Goal: Information Seeking & Learning: Check status

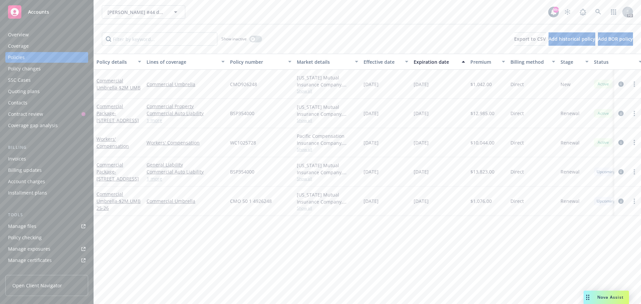
click at [39, 12] on span "Accounts" at bounding box center [38, 11] width 21 height 5
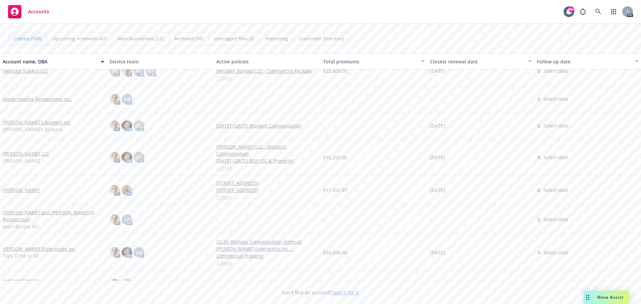
scroll to position [1936, 0]
click at [16, 186] on link "[PERSON_NAME]" at bounding box center [21, 189] width 37 height 7
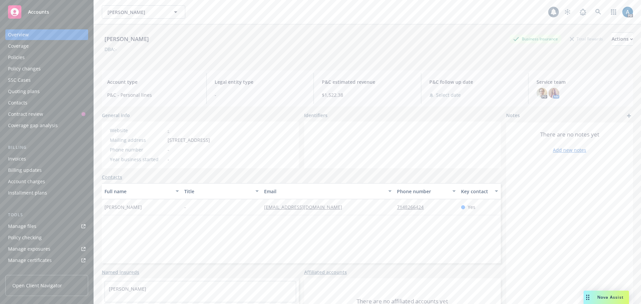
click at [22, 57] on div "Policies" at bounding box center [16, 57] width 17 height 11
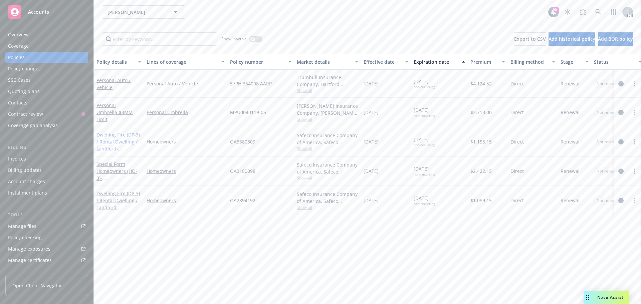
click at [118, 140] on link "Dwelling Fire (DP-3) / Rental Dwelling / Landlord - [STREET_ADDRESS][PERSON_NAM…" at bounding box center [117, 148] width 43 height 34
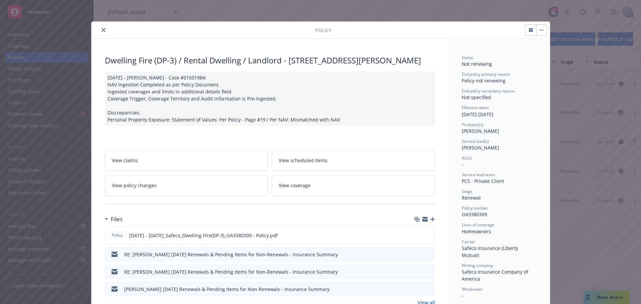
click at [101, 29] on icon "close" at bounding box center [103, 30] width 4 height 4
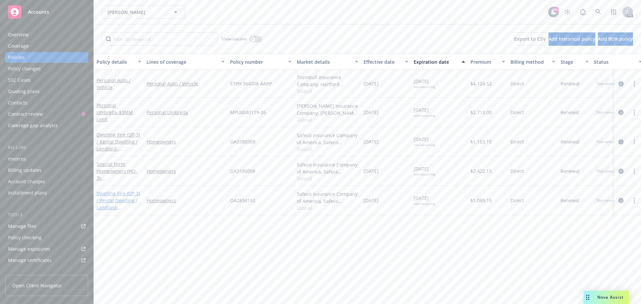
click at [121, 200] on link "Dwelling Fire (DP-3) / Rental Dwelling / Landlord - [STREET_ADDRESS]" at bounding box center [117, 203] width 43 height 27
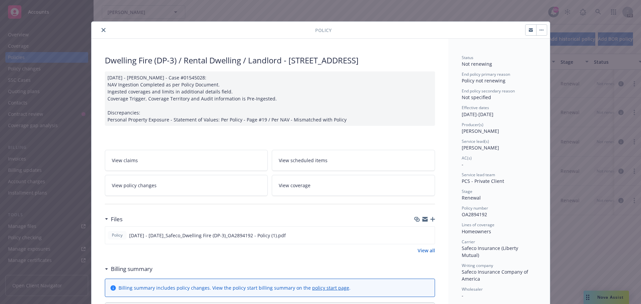
click at [101, 29] on icon "close" at bounding box center [103, 30] width 4 height 4
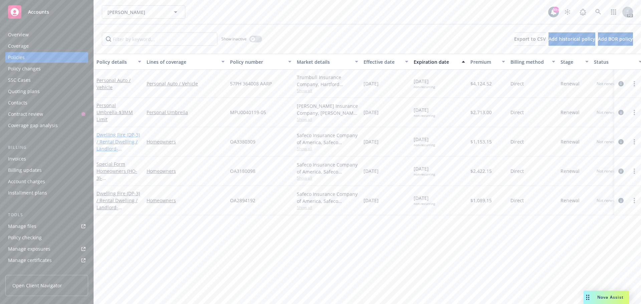
click at [114, 140] on link "Dwelling Fire (DP-3) / Rental Dwelling / Landlord - [STREET_ADDRESS][PERSON_NAM…" at bounding box center [117, 148] width 43 height 34
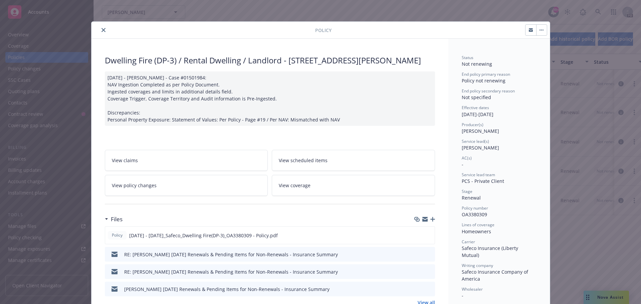
scroll to position [20, 0]
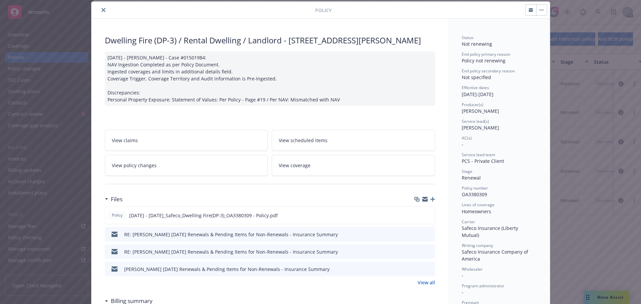
click at [101, 10] on icon "close" at bounding box center [103, 10] width 4 height 4
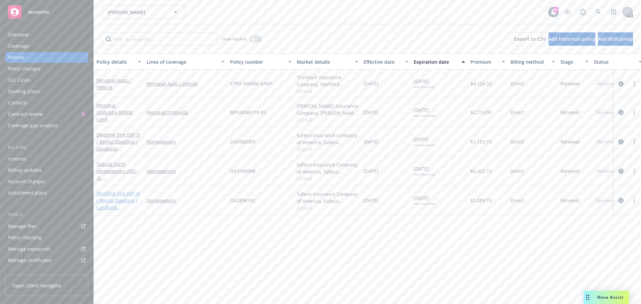
click at [113, 201] on link "Dwelling Fire (DP-3) / Rental Dwelling / Landlord - [STREET_ADDRESS]" at bounding box center [117, 203] width 43 height 27
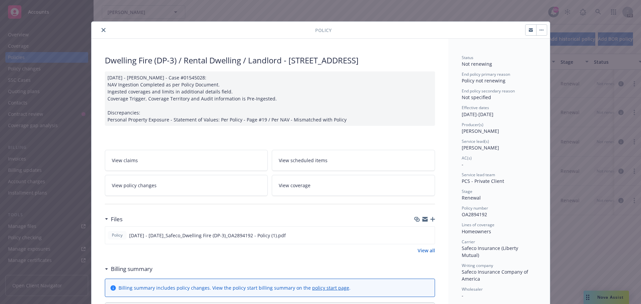
scroll to position [20, 0]
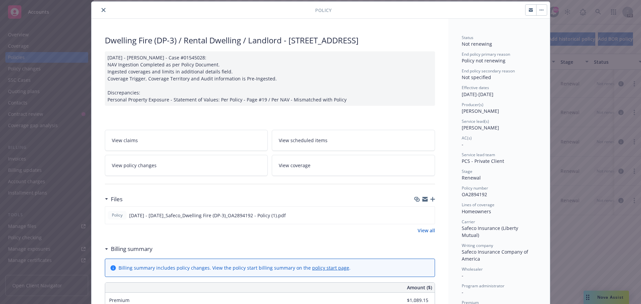
click at [101, 11] on icon "close" at bounding box center [103, 10] width 4 height 4
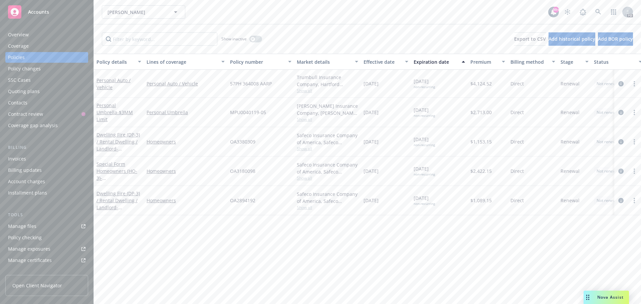
click at [27, 68] on div "Policy changes" at bounding box center [24, 68] width 33 height 11
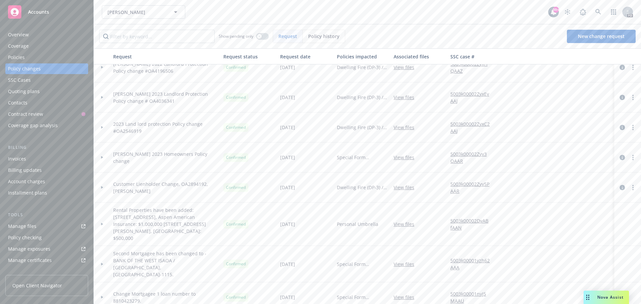
scroll to position [309, 0]
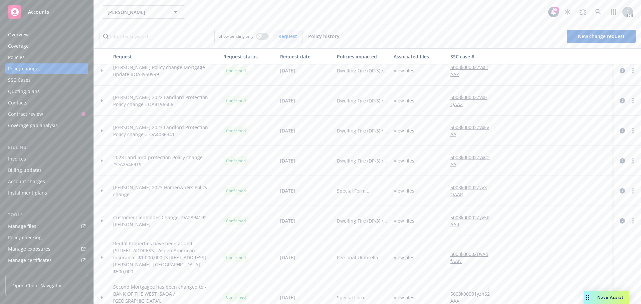
click at [126, 158] on span "2023 Land lord protection Policy change #OA2546919" at bounding box center [165, 161] width 105 height 14
click at [101, 160] on icon at bounding box center [102, 161] width 2 height 3
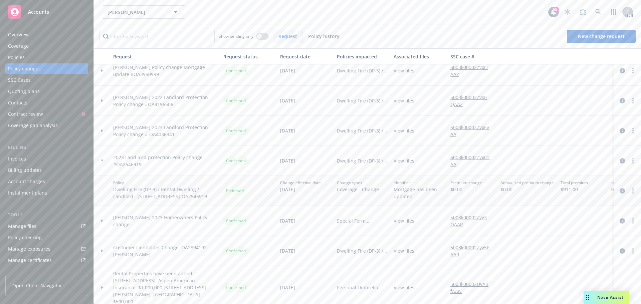
click at [103, 132] on div at bounding box center [102, 131] width 17 height 30
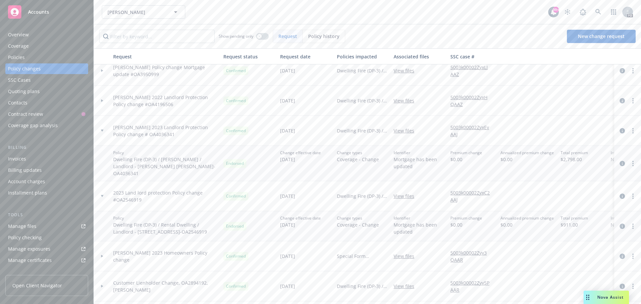
click at [103, 99] on div at bounding box center [102, 101] width 17 height 30
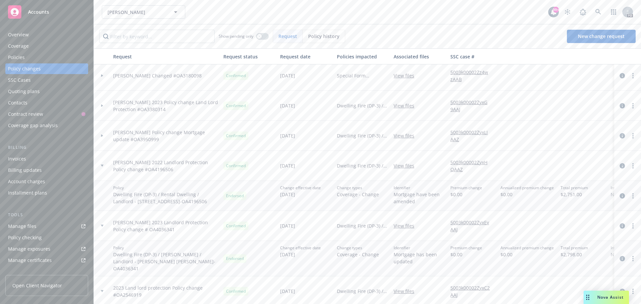
scroll to position [242, 0]
click at [101, 136] on div at bounding box center [102, 137] width 17 height 30
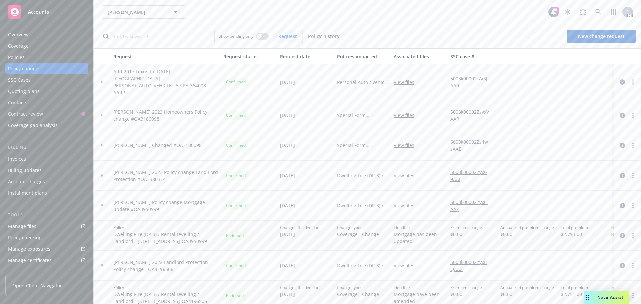
scroll to position [176, 0]
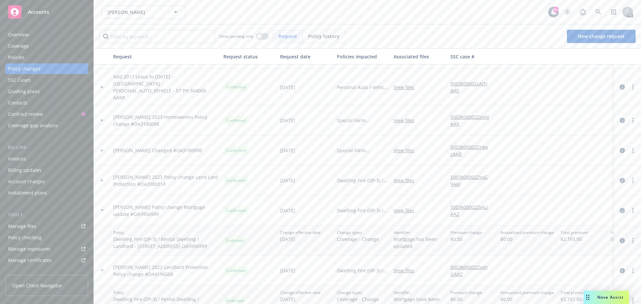
click at [102, 179] on icon at bounding box center [102, 180] width 2 height 3
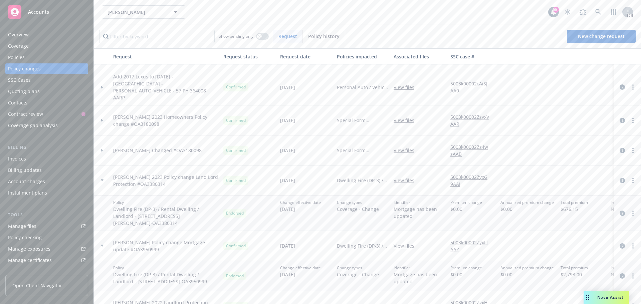
click at [103, 149] on icon at bounding box center [102, 150] width 2 height 3
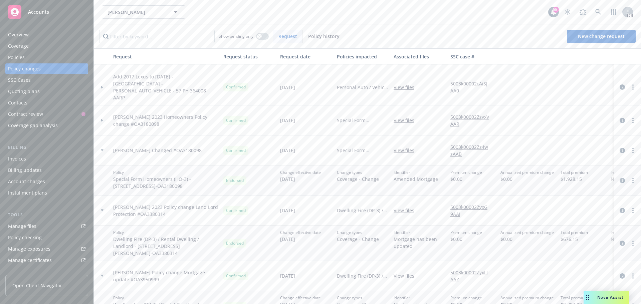
scroll to position [142, 0]
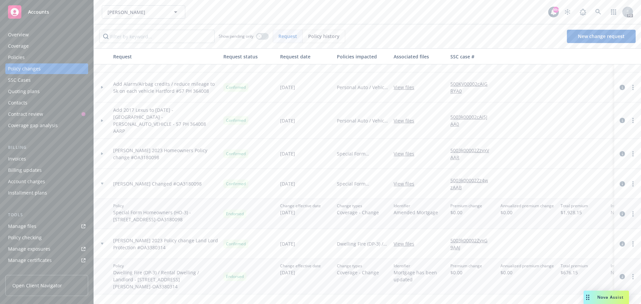
click at [100, 153] on div at bounding box center [101, 154] width 11 height 2
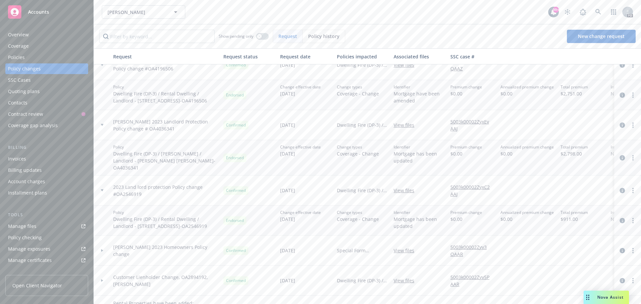
scroll to position [476, 0]
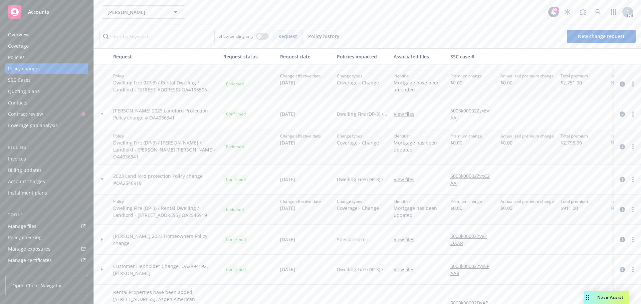
click at [102, 123] on div at bounding box center [102, 114] width 17 height 30
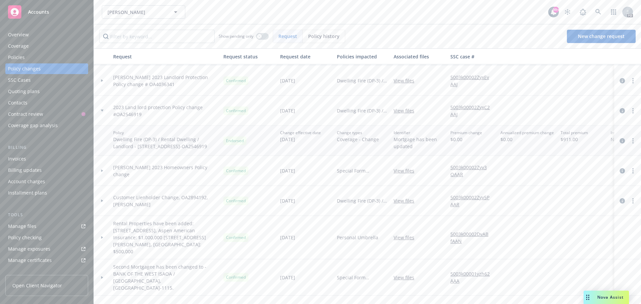
scroll to position [533, 0]
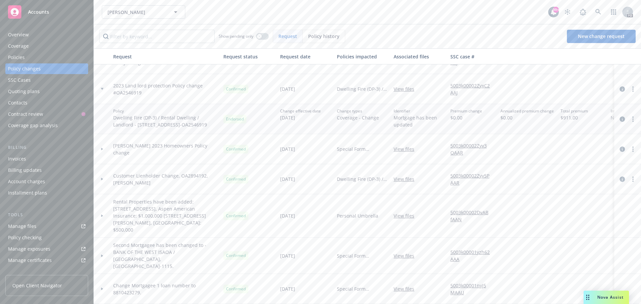
click at [98, 150] on div at bounding box center [101, 149] width 11 height 2
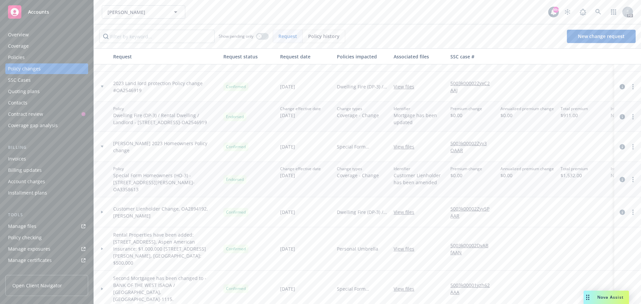
scroll to position [558, 0]
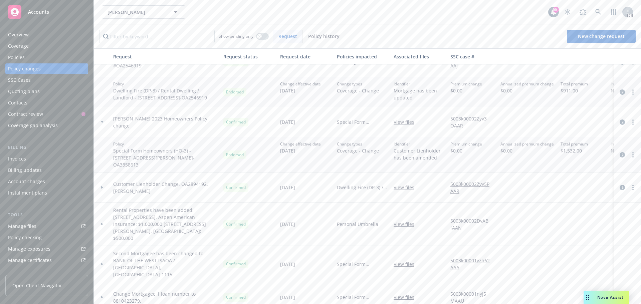
click at [102, 186] on div at bounding box center [102, 188] width 17 height 30
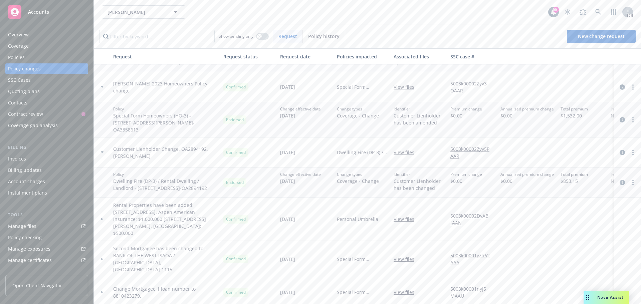
scroll to position [593, 0]
click at [103, 220] on icon at bounding box center [102, 219] width 3 height 2
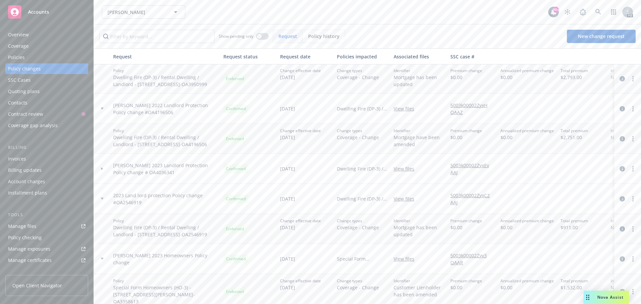
scroll to position [393, 0]
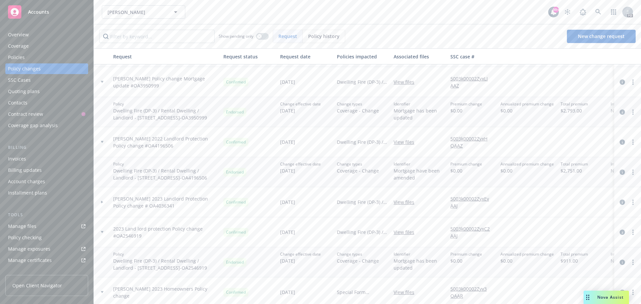
click at [101, 204] on icon at bounding box center [102, 202] width 2 height 3
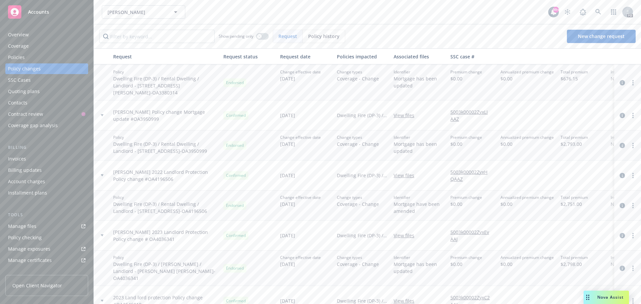
scroll to position [326, 0]
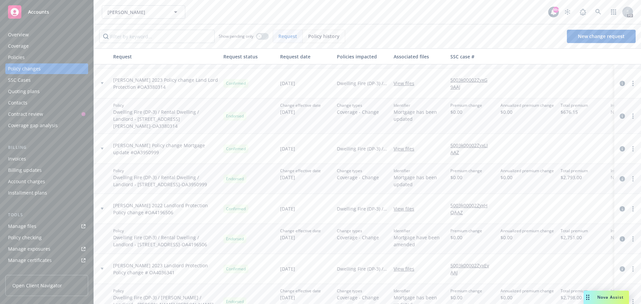
click at [128, 216] on span "[PERSON_NAME] 2022 Landlord Protection Policy change #OA4196506" at bounding box center [165, 209] width 105 height 14
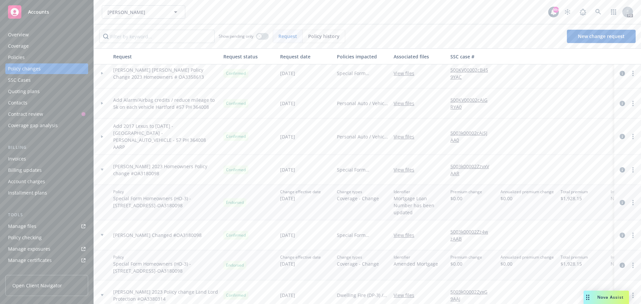
scroll to position [93, 0]
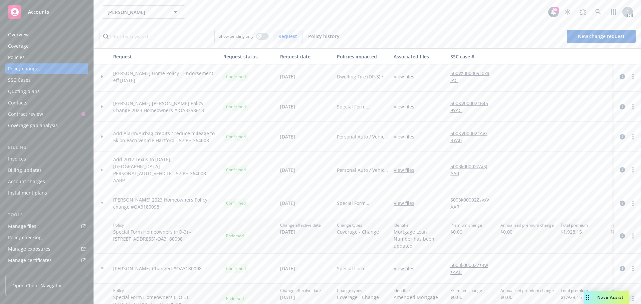
click at [100, 169] on div at bounding box center [101, 170] width 11 height 2
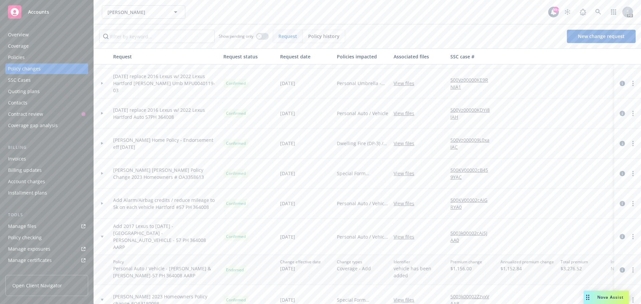
scroll to position [0, 0]
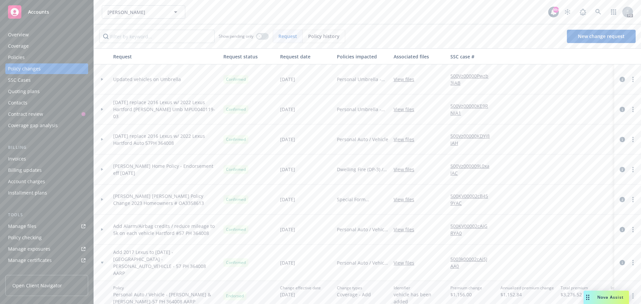
click at [102, 198] on div at bounding box center [102, 200] width 17 height 30
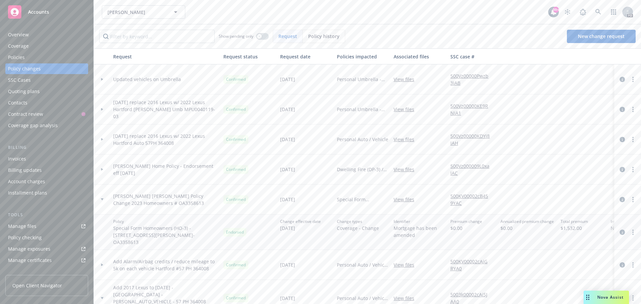
click at [100, 169] on div at bounding box center [101, 169] width 11 height 2
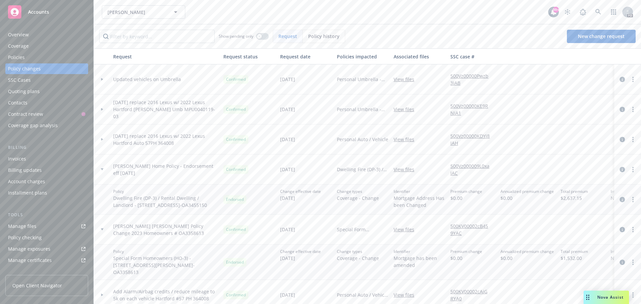
click at [101, 138] on div at bounding box center [102, 139] width 17 height 30
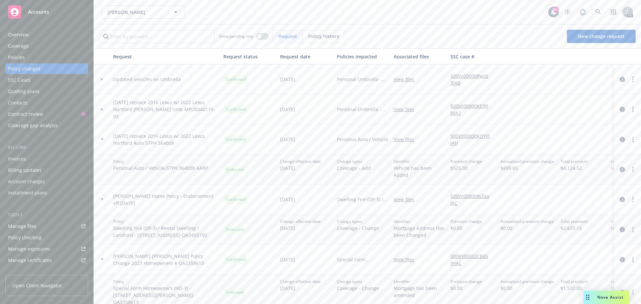
click at [100, 109] on div at bounding box center [101, 109] width 11 height 2
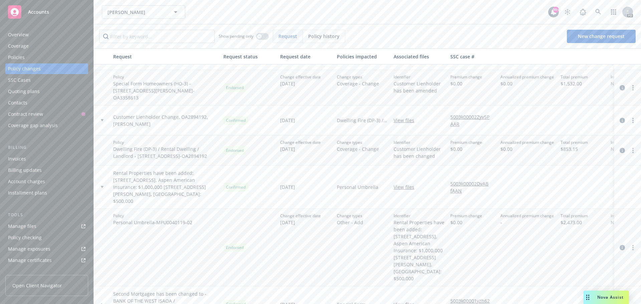
scroll to position [772, 0]
